Goal: Navigation & Orientation: Find specific page/section

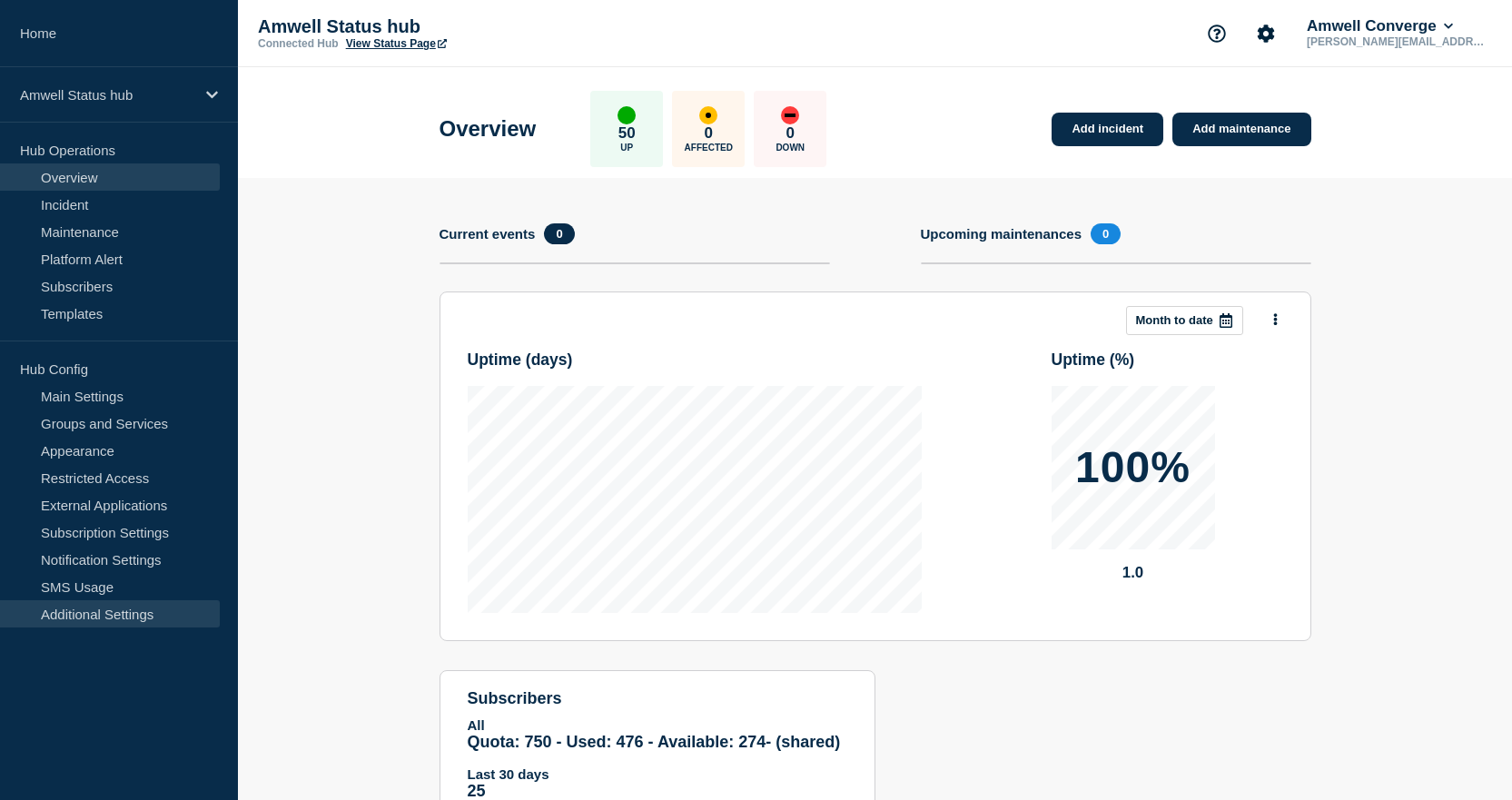
click at [69, 607] on link "Additional Settings" at bounding box center [109, 614] width 220 height 27
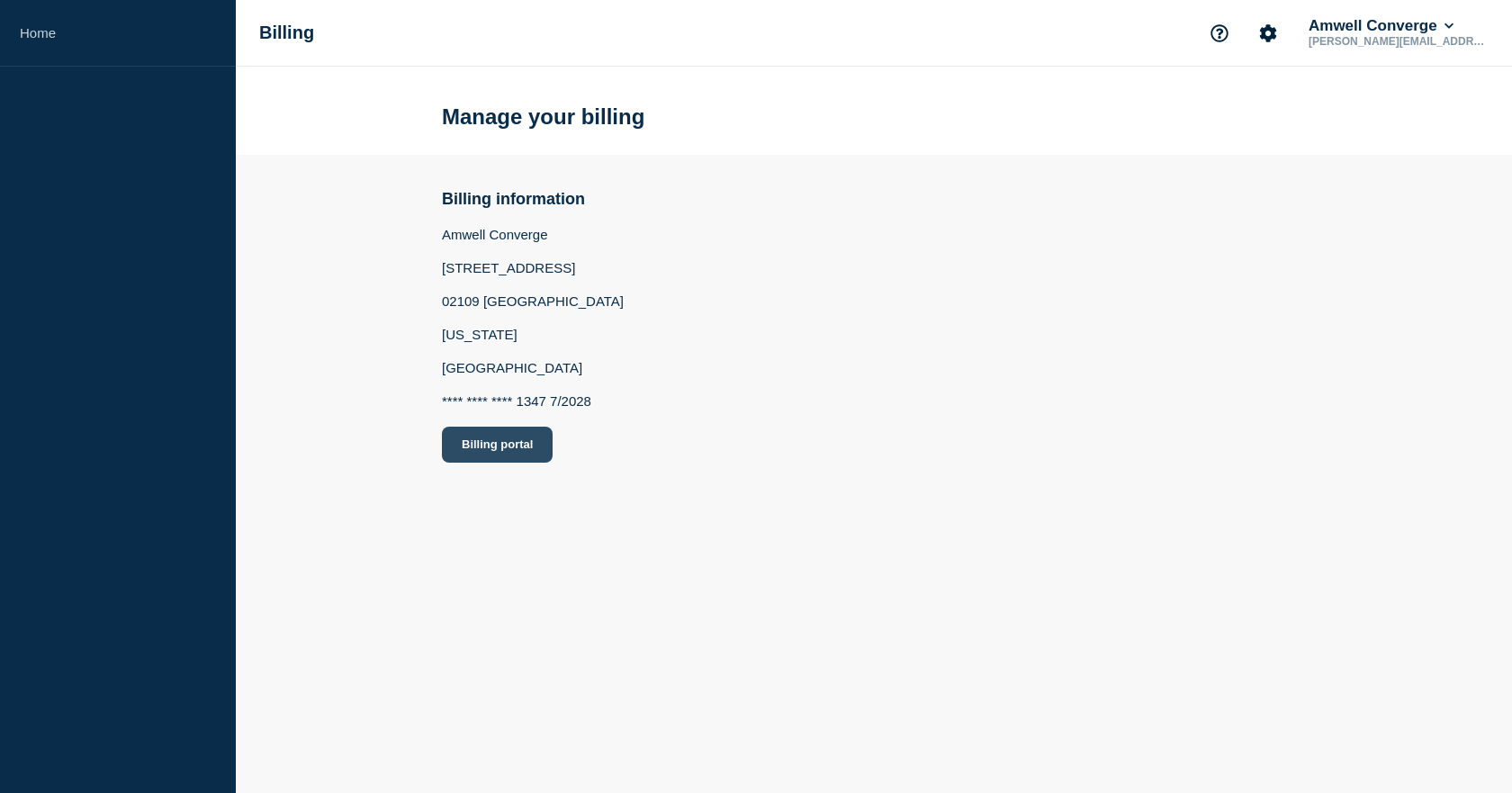
click at [506, 449] on button "Billing portal" at bounding box center [497, 445] width 111 height 36
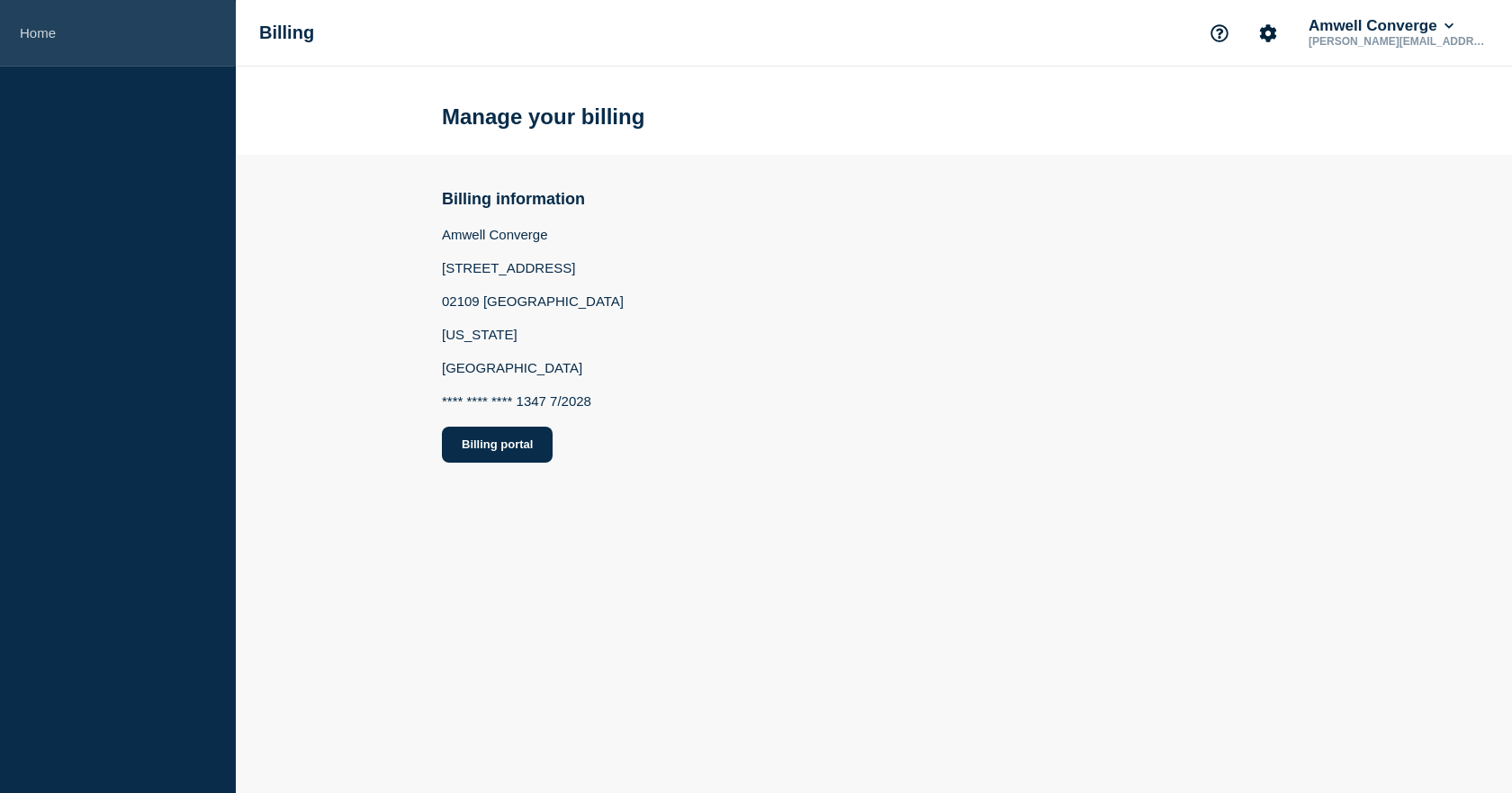
click at [23, 27] on link "Home" at bounding box center [117, 33] width 236 height 67
